Goal: Find specific page/section: Find specific page/section

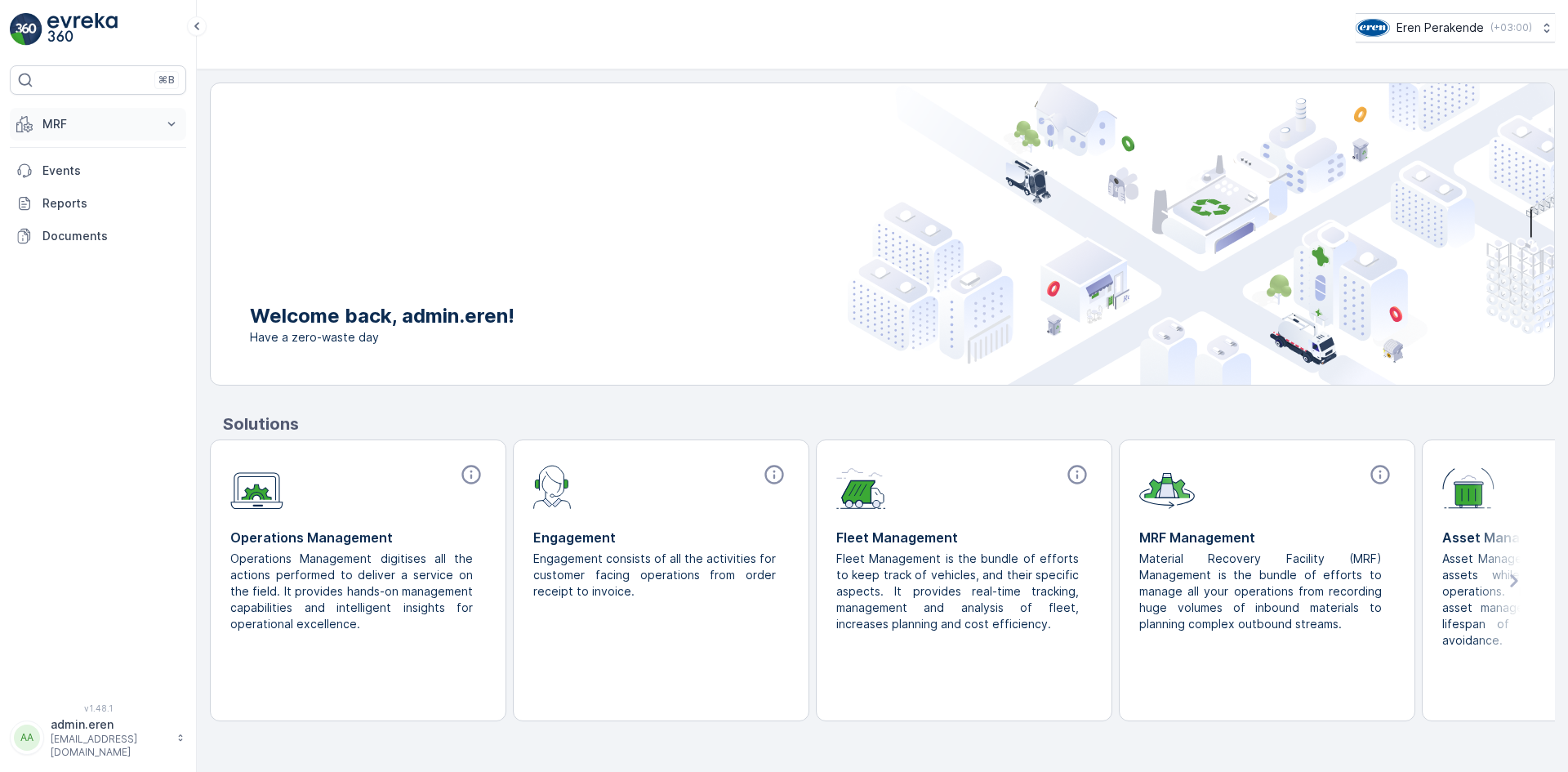
click at [119, 126] on p "MRF" at bounding box center [97, 123] width 111 height 16
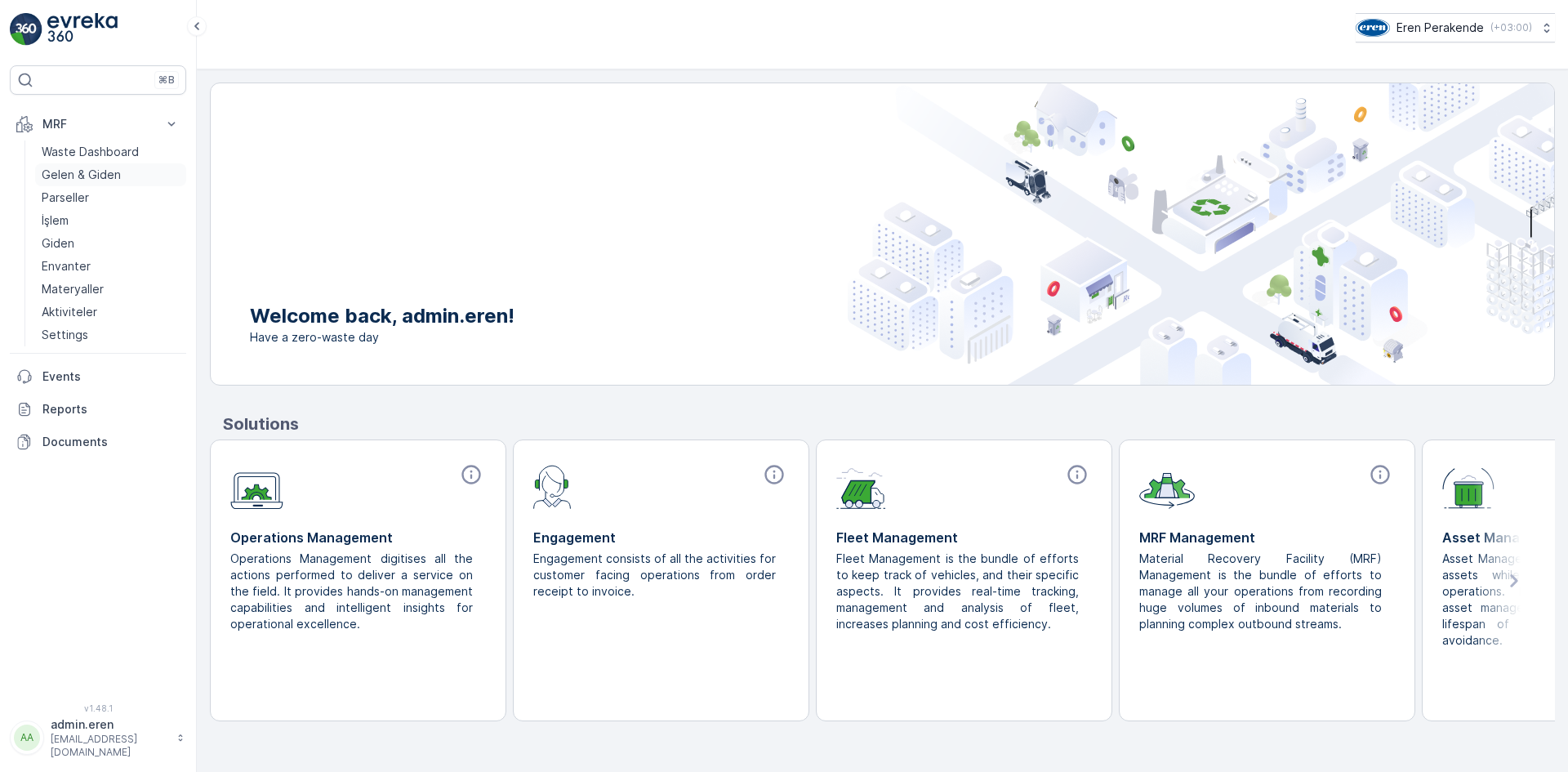
click at [100, 172] on p "Gelen & Giden" at bounding box center [81, 174] width 79 height 16
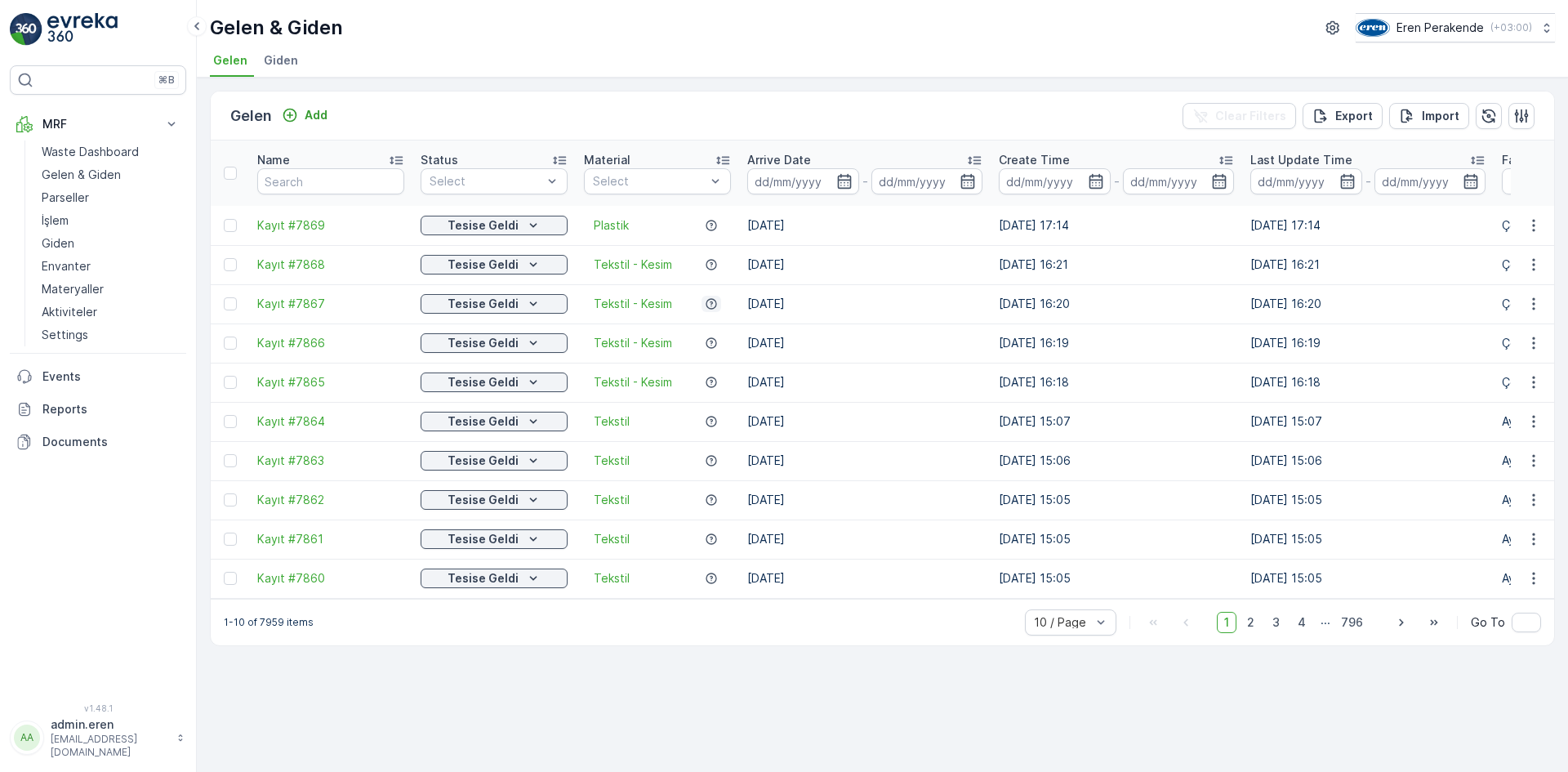
click at [712, 298] on icon "button" at bounding box center [710, 303] width 11 height 11
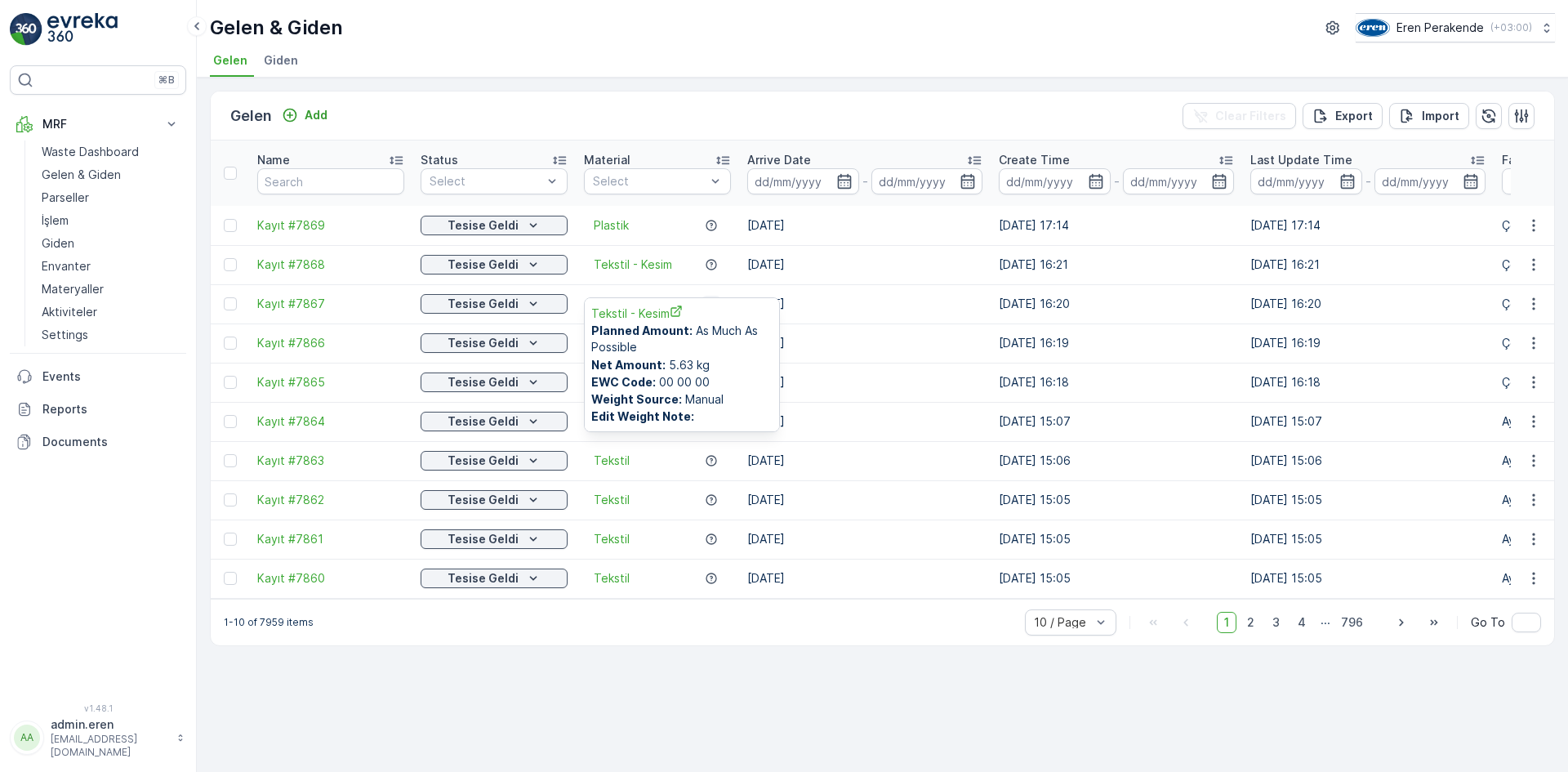
click at [712, 298] on icon "button" at bounding box center [710, 303] width 11 height 11
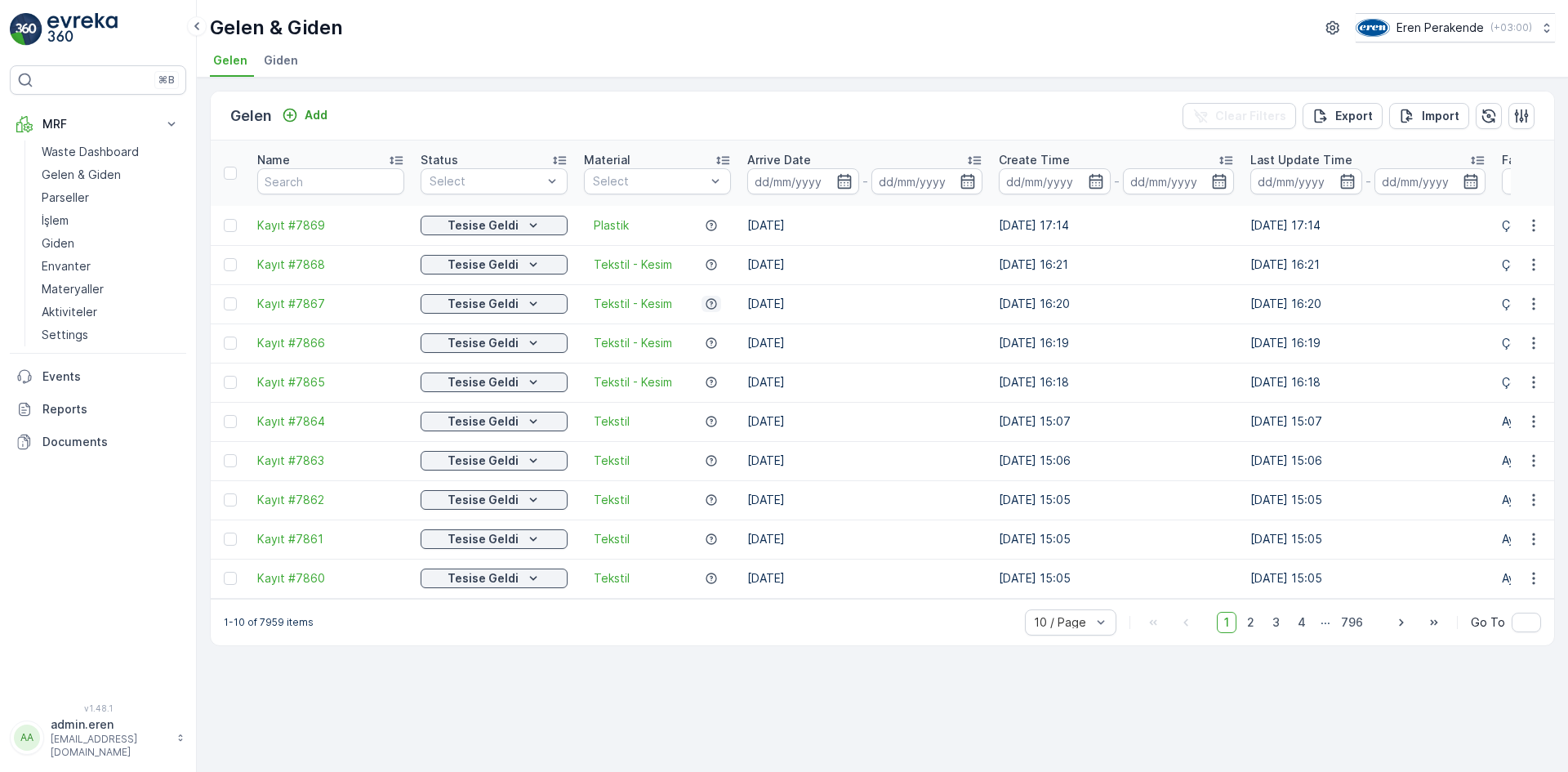
click at [712, 298] on icon "button" at bounding box center [710, 303] width 11 height 11
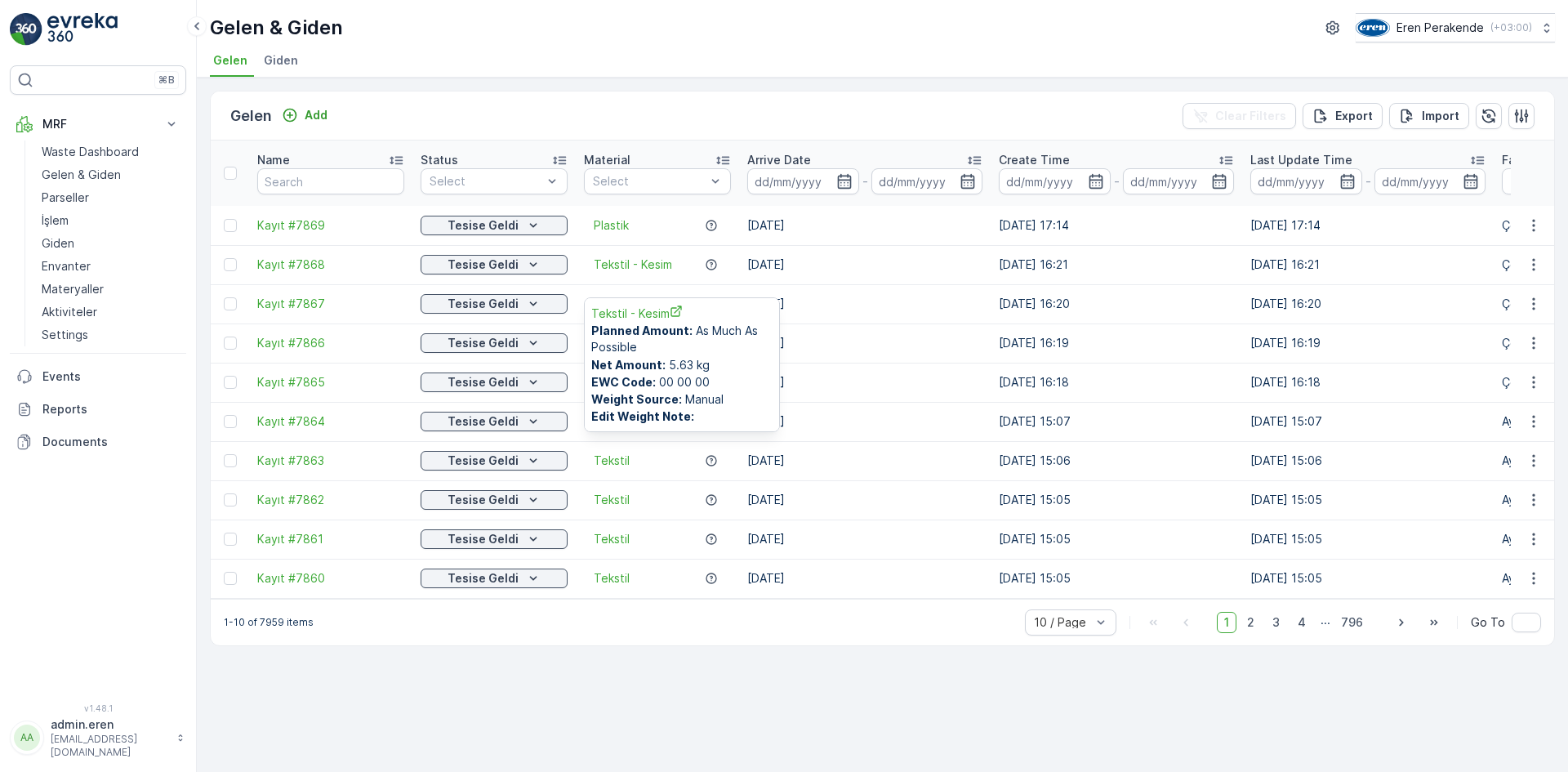
click at [763, 611] on div "1-10 of 7959 items 10 / Page 1 2 3 4 ... 796 Go To" at bounding box center [882, 622] width 1343 height 46
